Goal: Task Accomplishment & Management: Use online tool/utility

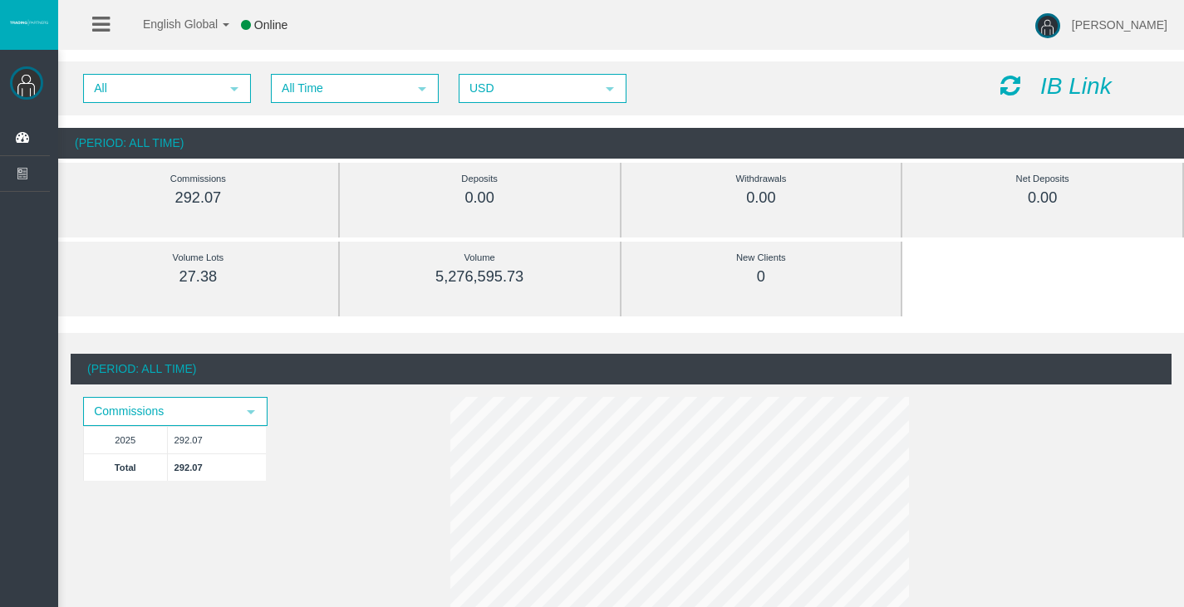
click at [101, 27] on icon at bounding box center [100, 24] width 17 height 21
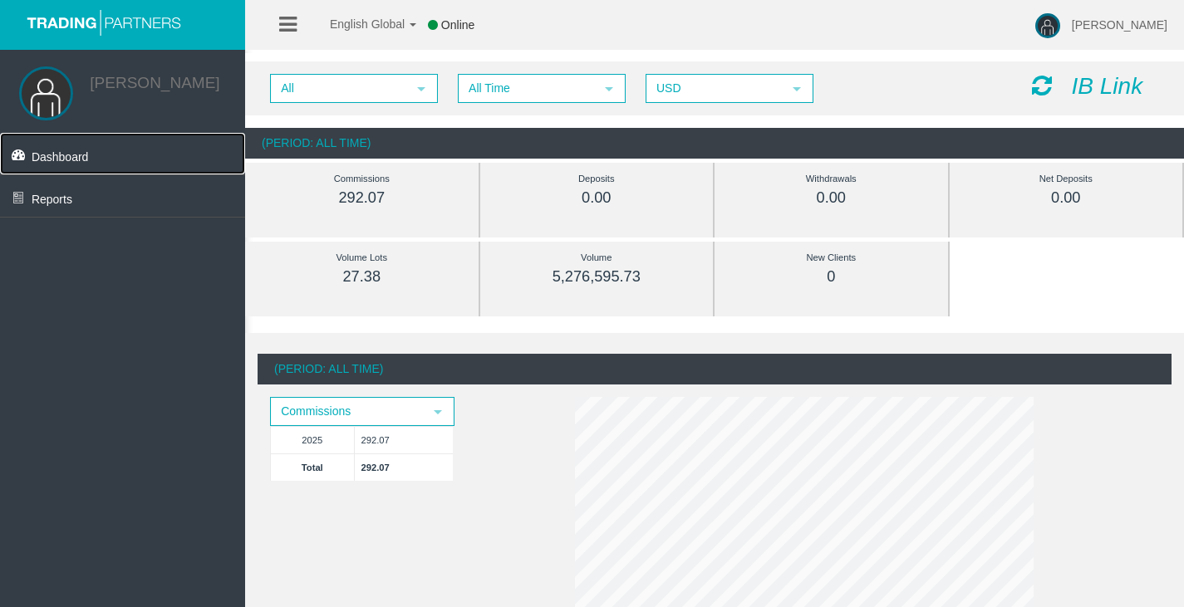
click at [80, 160] on span "Dashboard" at bounding box center [60, 156] width 57 height 13
click at [295, 26] on icon at bounding box center [287, 24] width 17 height 21
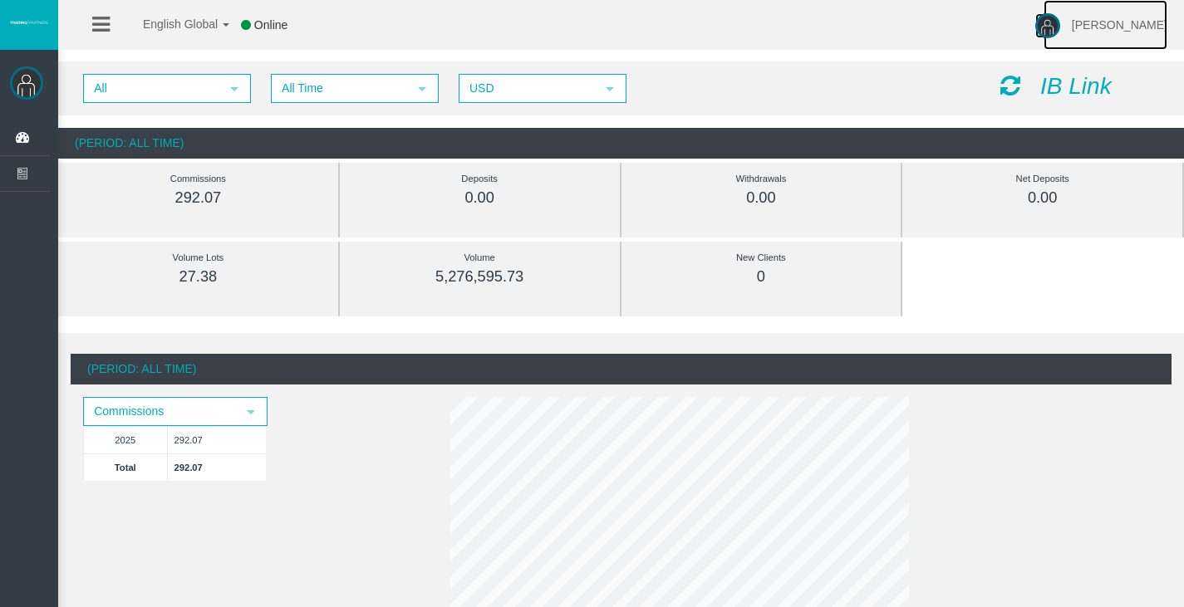
click at [1047, 26] on img at bounding box center [1047, 25] width 25 height 25
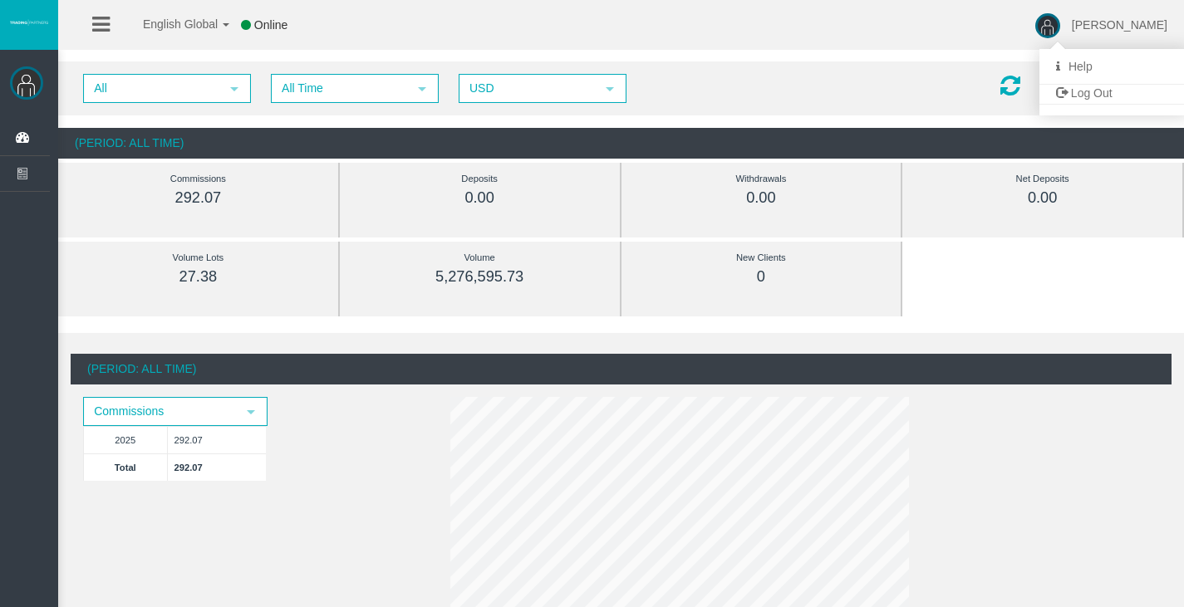
click at [1005, 82] on icon at bounding box center [1010, 85] width 20 height 23
click at [1068, 82] on icon "IB Link" at bounding box center [1075, 86] width 71 height 26
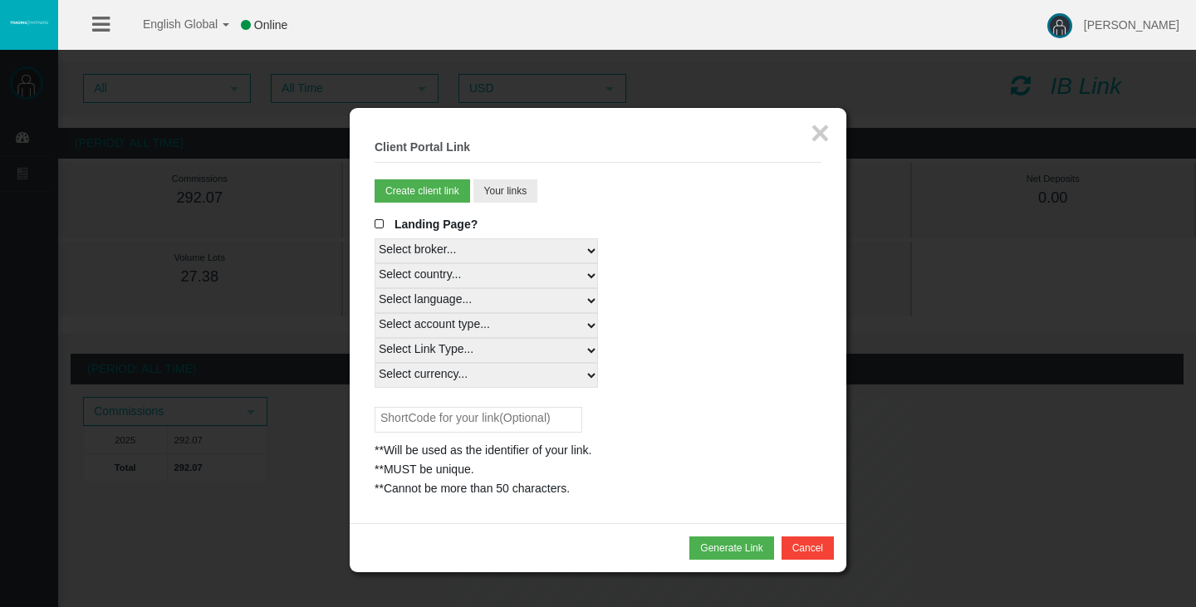
click at [559, 279] on select "Select country... Rest of the World" at bounding box center [486, 275] width 223 height 25
select select
click at [375, 263] on select "Select country... Rest of the World" at bounding box center [486, 275] width 223 height 25
click at [488, 310] on select "Select language... English Japanese Chinese Portuguese Spanish Czech German Fre…" at bounding box center [486, 300] width 223 height 25
select select
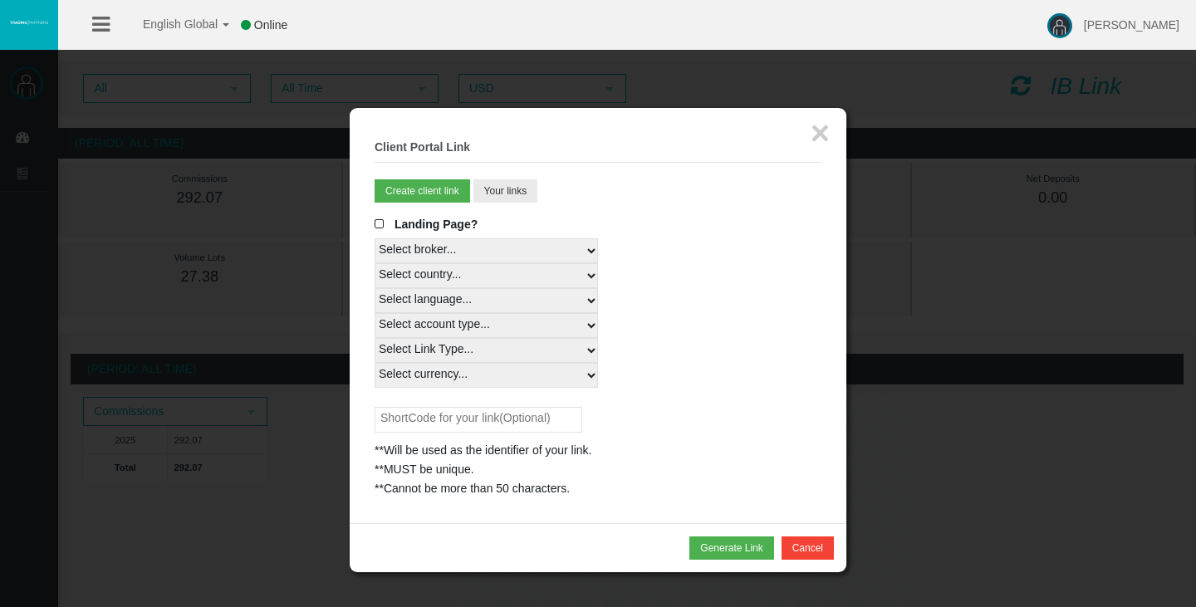
click at [375, 288] on select "Select language... English Japanese Chinese Portuguese Spanish Czech German Fre…" at bounding box center [486, 300] width 223 height 25
click at [473, 332] on select "Select account type... All Platforms Trade Copy MT4 LiveFloatingSpreadAccount M…" at bounding box center [486, 325] width 223 height 25
select select
click at [375, 313] on select "Select account type... All Platforms Trade Copy MT4 LiveFloatingSpreadAccount M…" at bounding box center [486, 325] width 223 height 25
click at [498, 345] on select "Select Link Type... Real" at bounding box center [486, 350] width 223 height 25
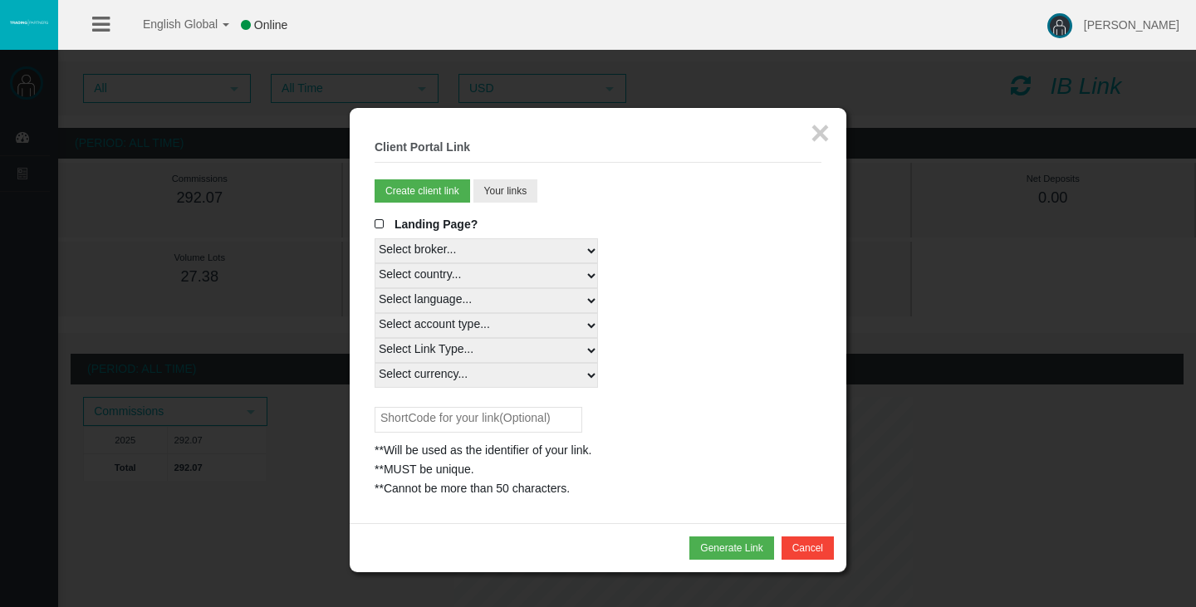
select select "Real"
click at [375, 338] on select "Select Link Type... Real" at bounding box center [486, 350] width 223 height 25
click at [460, 370] on select "Select currency... All Currencies USC" at bounding box center [486, 375] width 223 height 25
select select "All Currencies"
click at [375, 363] on select "Select currency... All Currencies USC" at bounding box center [486, 375] width 223 height 25
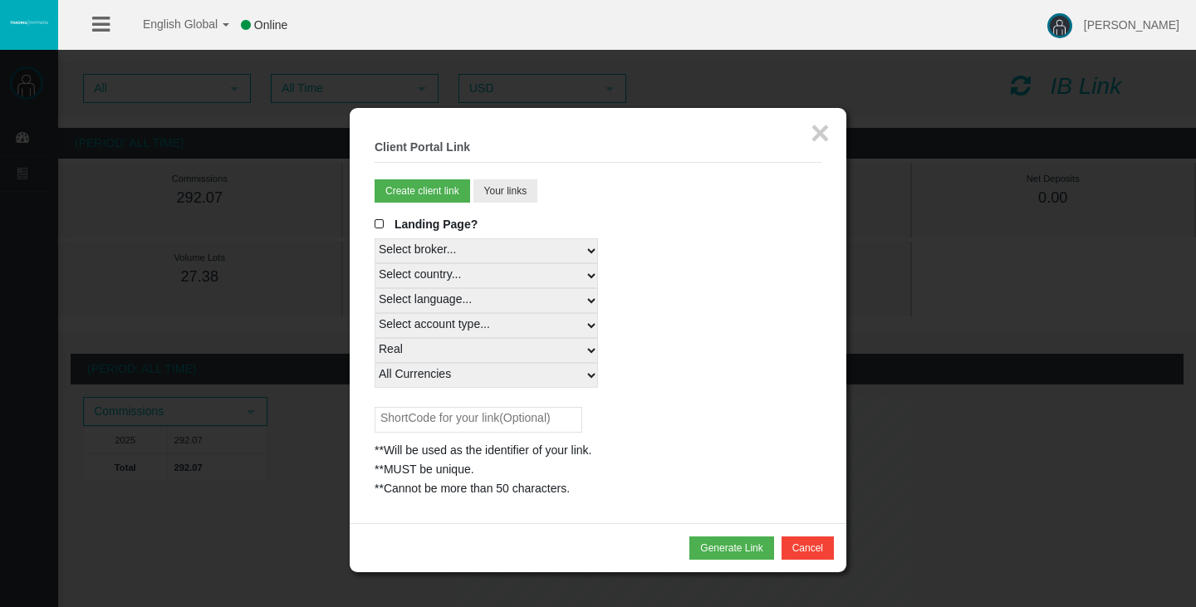
click at [728, 261] on div "Select broker... T4Trade" at bounding box center [598, 250] width 447 height 25
click at [817, 130] on button "×" at bounding box center [820, 132] width 19 height 33
